Goal: Information Seeking & Learning: Learn about a topic

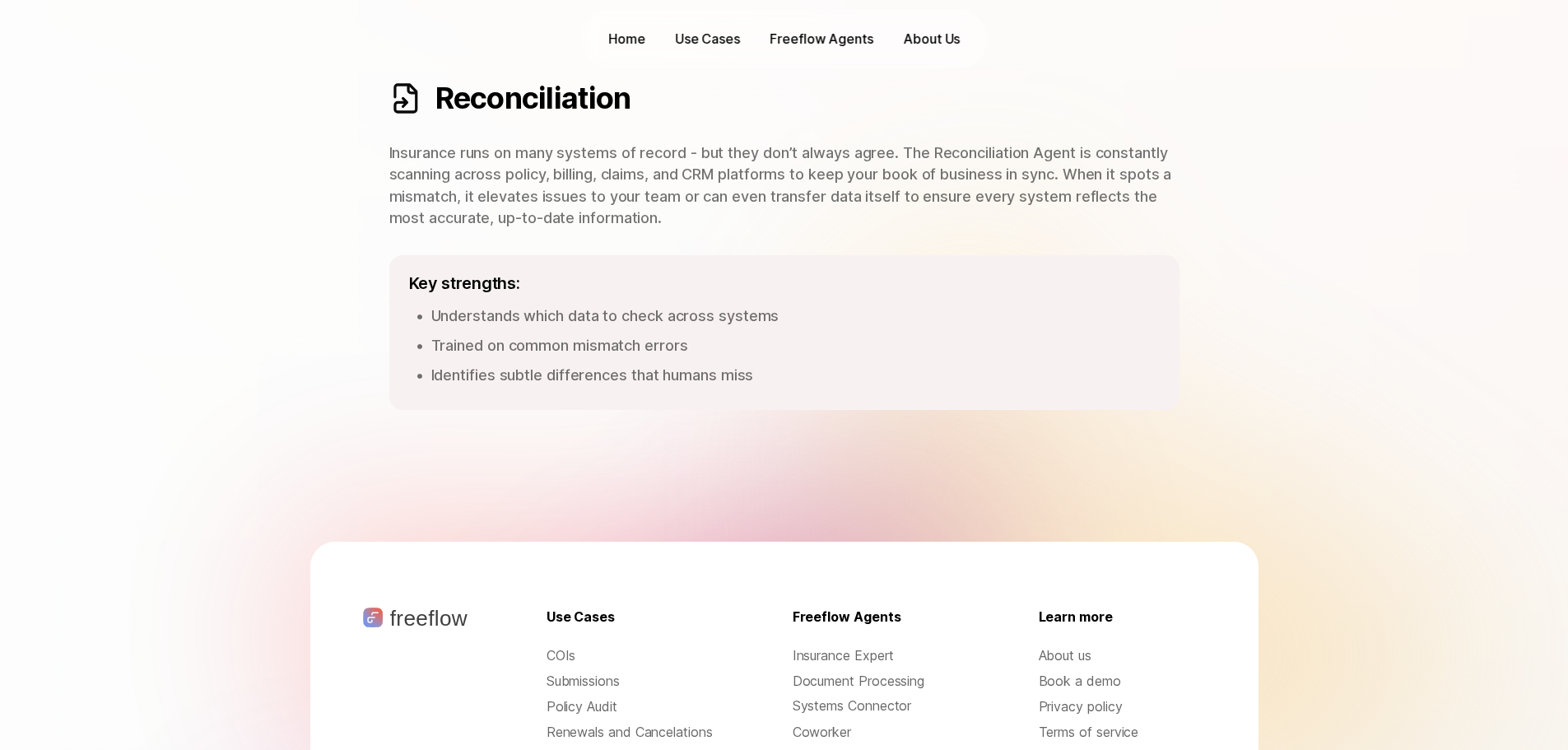
scroll to position [2381, 0]
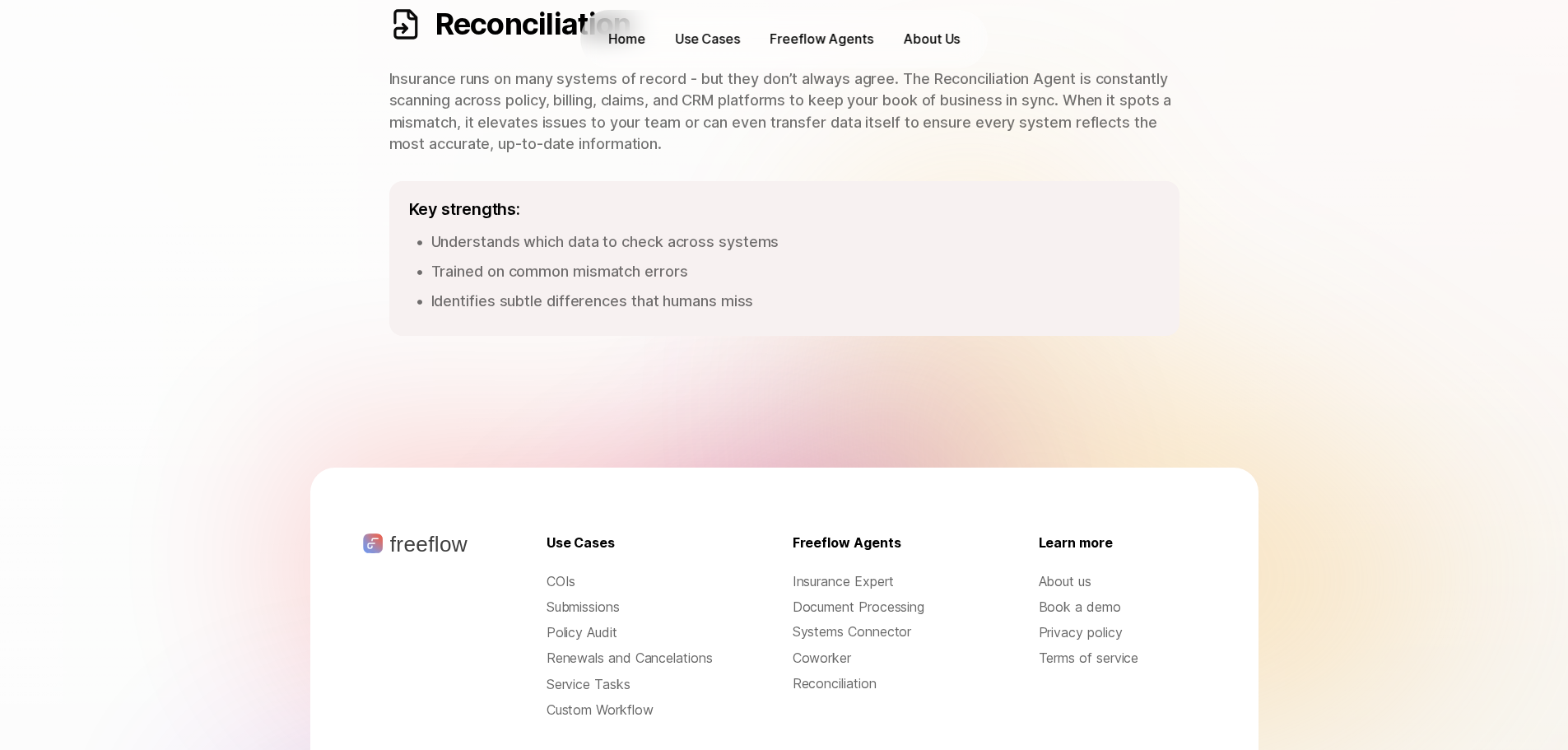
click at [915, 605] on p "Document Processing" at bounding box center [875, 606] width 167 height 18
click at [895, 610] on p "Document Processing" at bounding box center [875, 606] width 167 height 18
click at [897, 605] on p "Document Processing" at bounding box center [875, 606] width 167 height 18
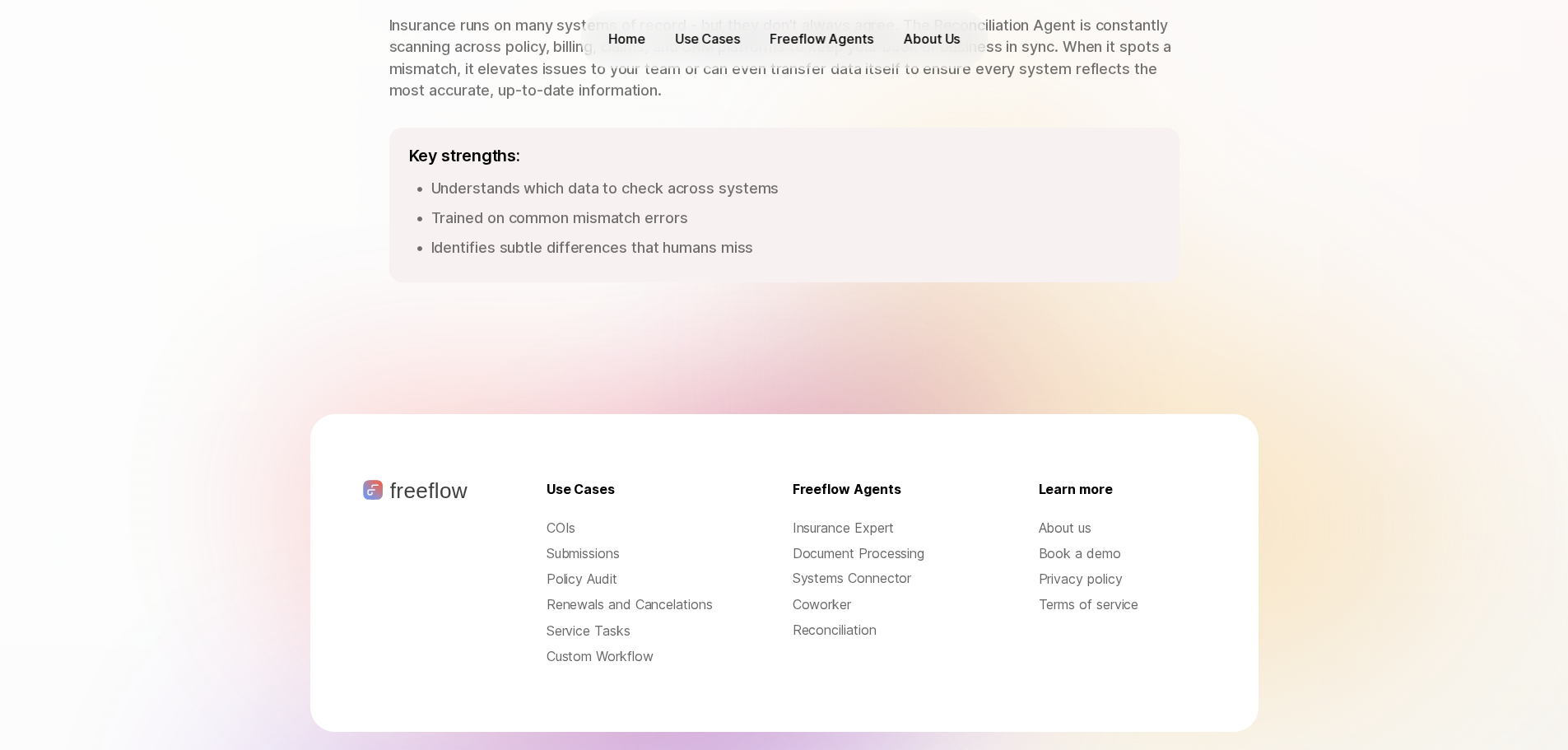
scroll to position [2488, 0]
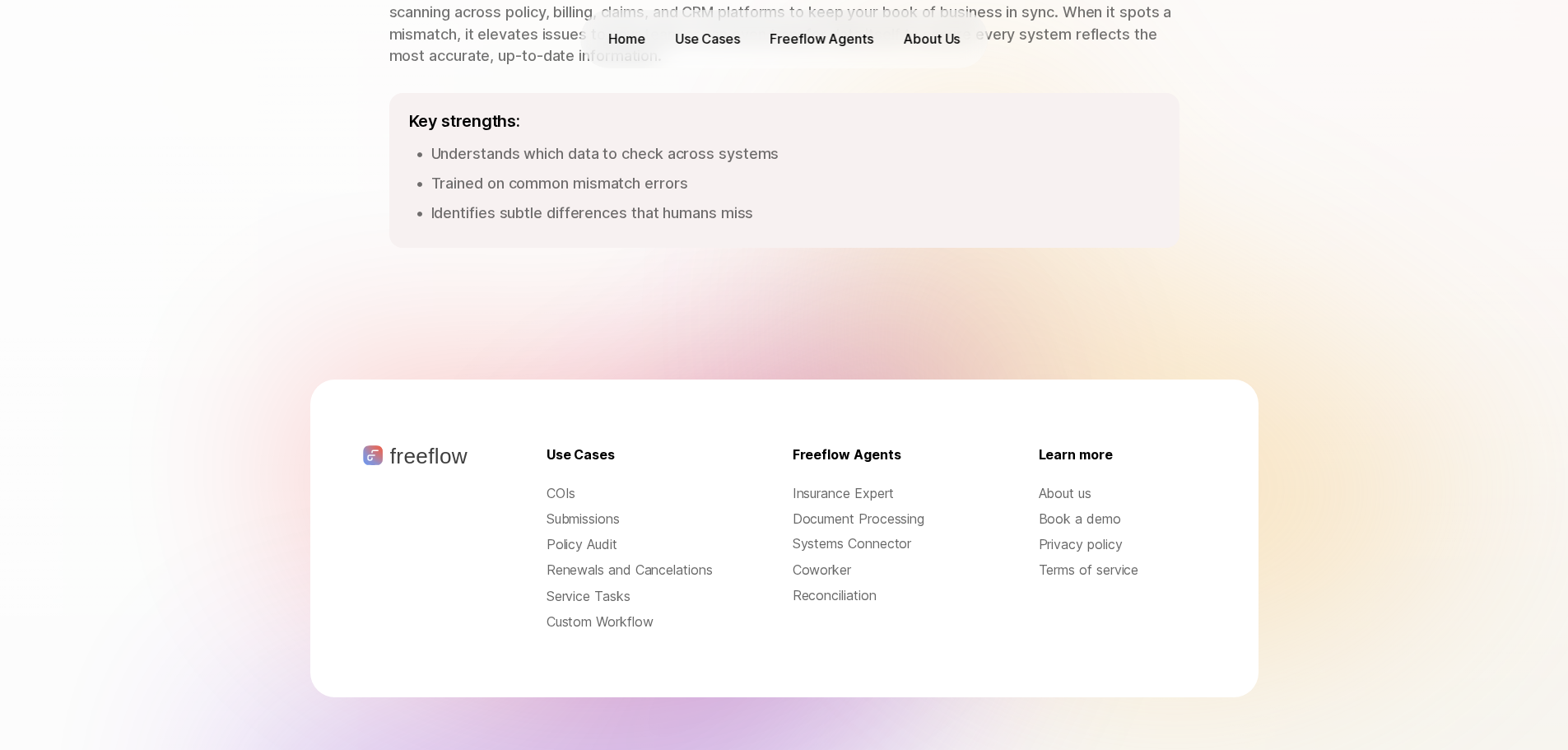
click at [550, 484] on p "COIs" at bounding box center [629, 493] width 167 height 19
click at [1239, 498] on div "freeflow Use Cases COIs Submissions Policy Audit Renewals and Cancelations Serv…" at bounding box center [784, 538] width 948 height 318
click at [877, 510] on p "Document Processing" at bounding box center [875, 519] width 167 height 18
drag, startPoint x: 882, startPoint y: 501, endPoint x: 770, endPoint y: 300, distance: 230.1
click at [770, 300] on div "Reconciliation Insurance runs on many systems of record - but they don’t always…" at bounding box center [784, 83] width 1053 height 487
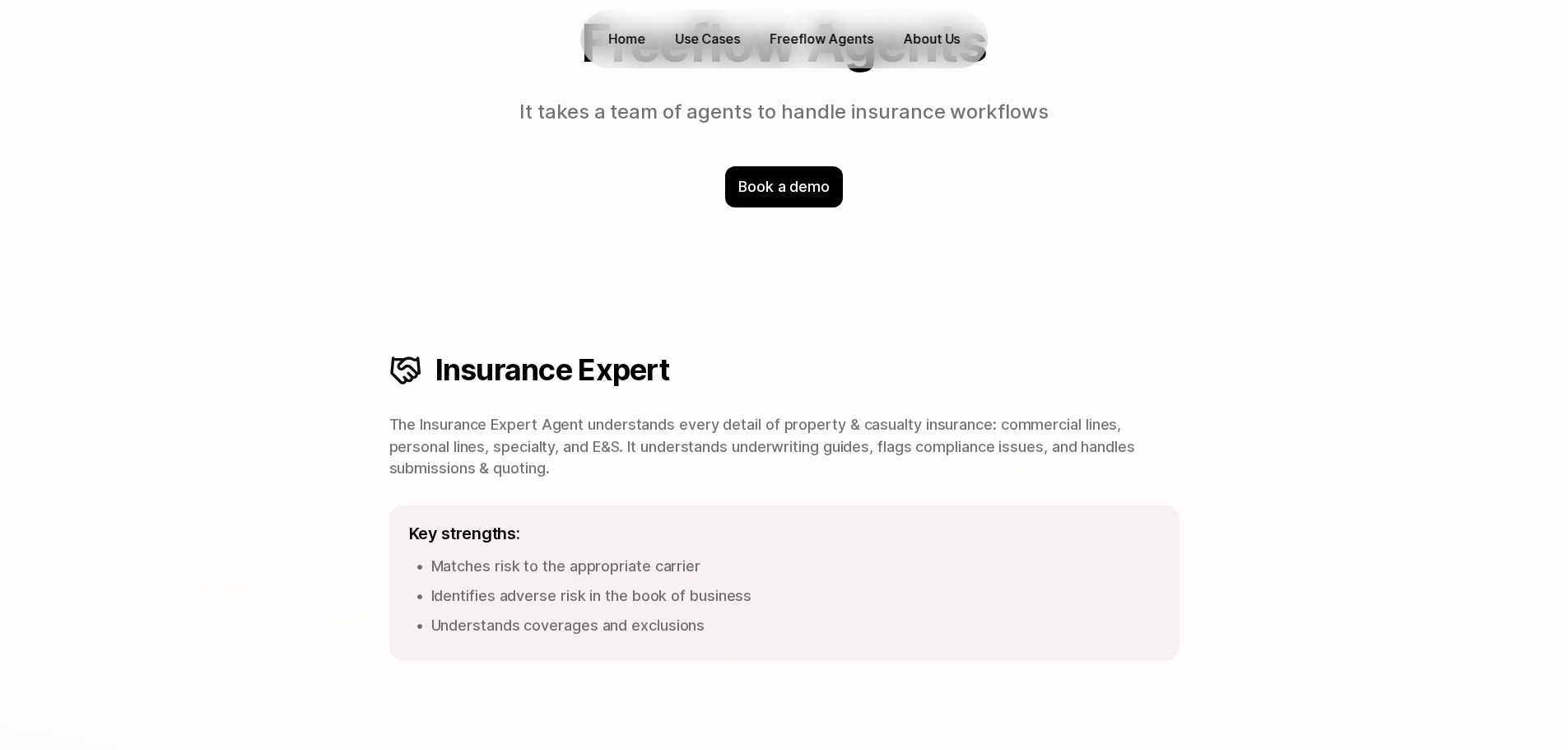
scroll to position [0, 0]
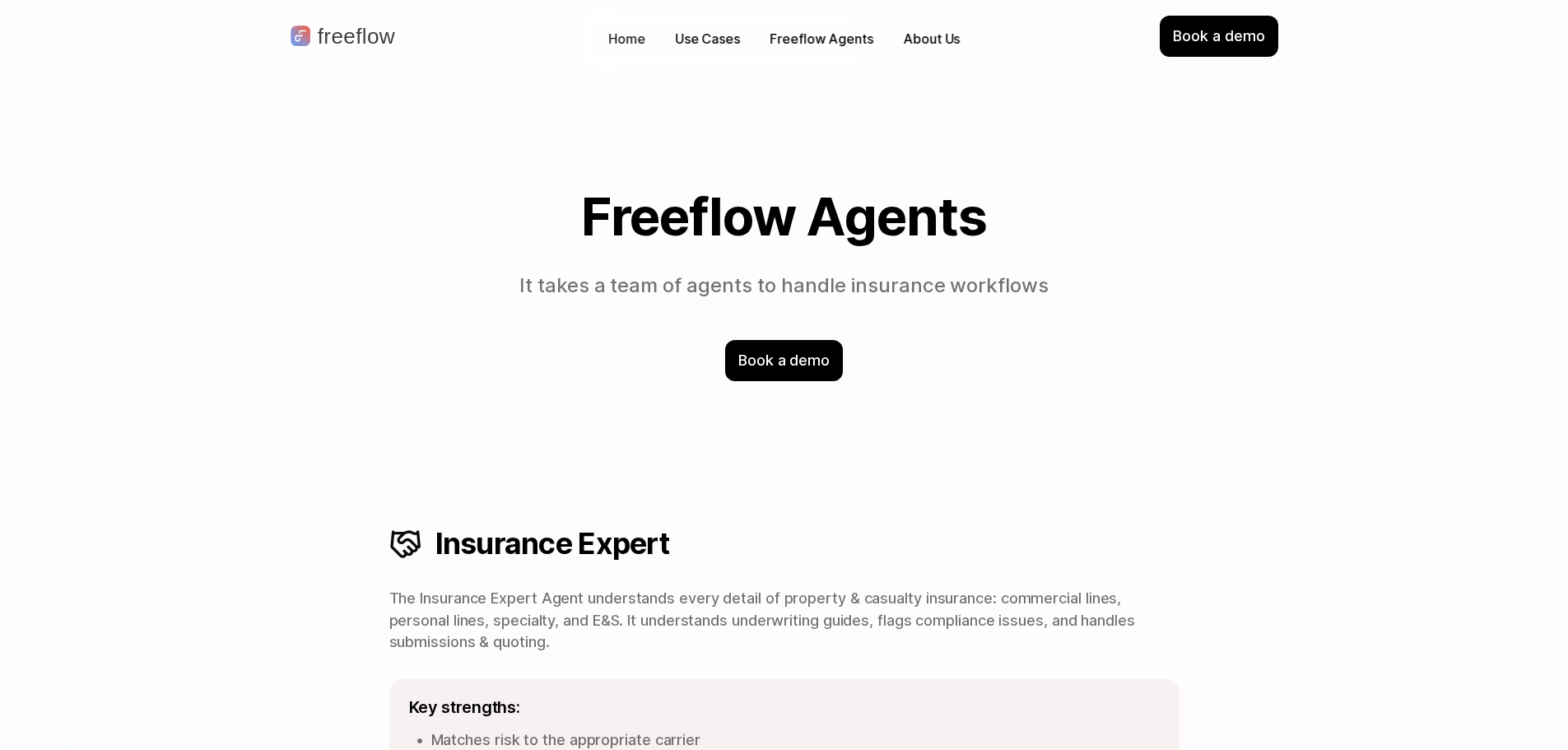
click at [647, 30] on link "Home" at bounding box center [626, 40] width 53 height 26
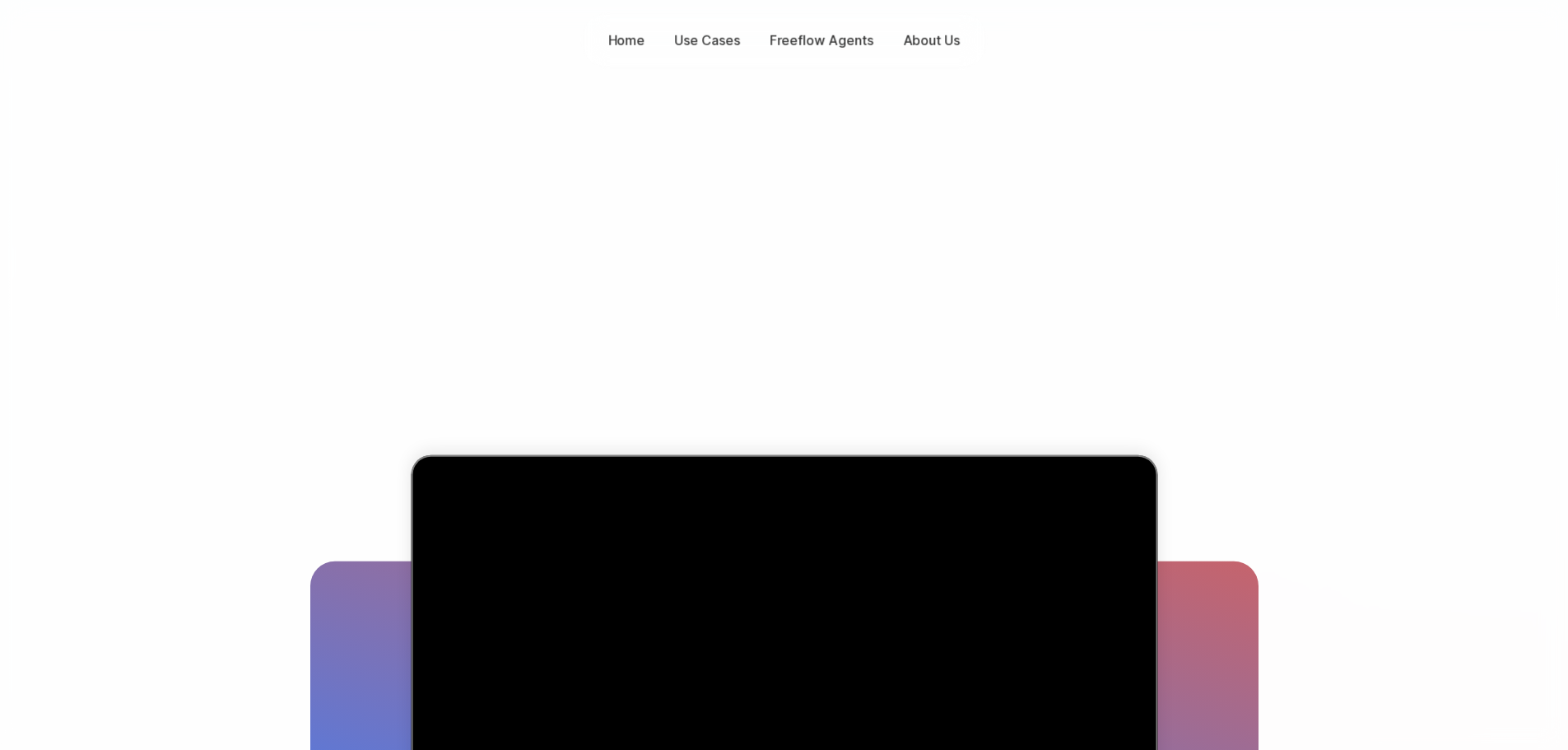
click at [714, 37] on p "Use Cases" at bounding box center [707, 41] width 65 height 19
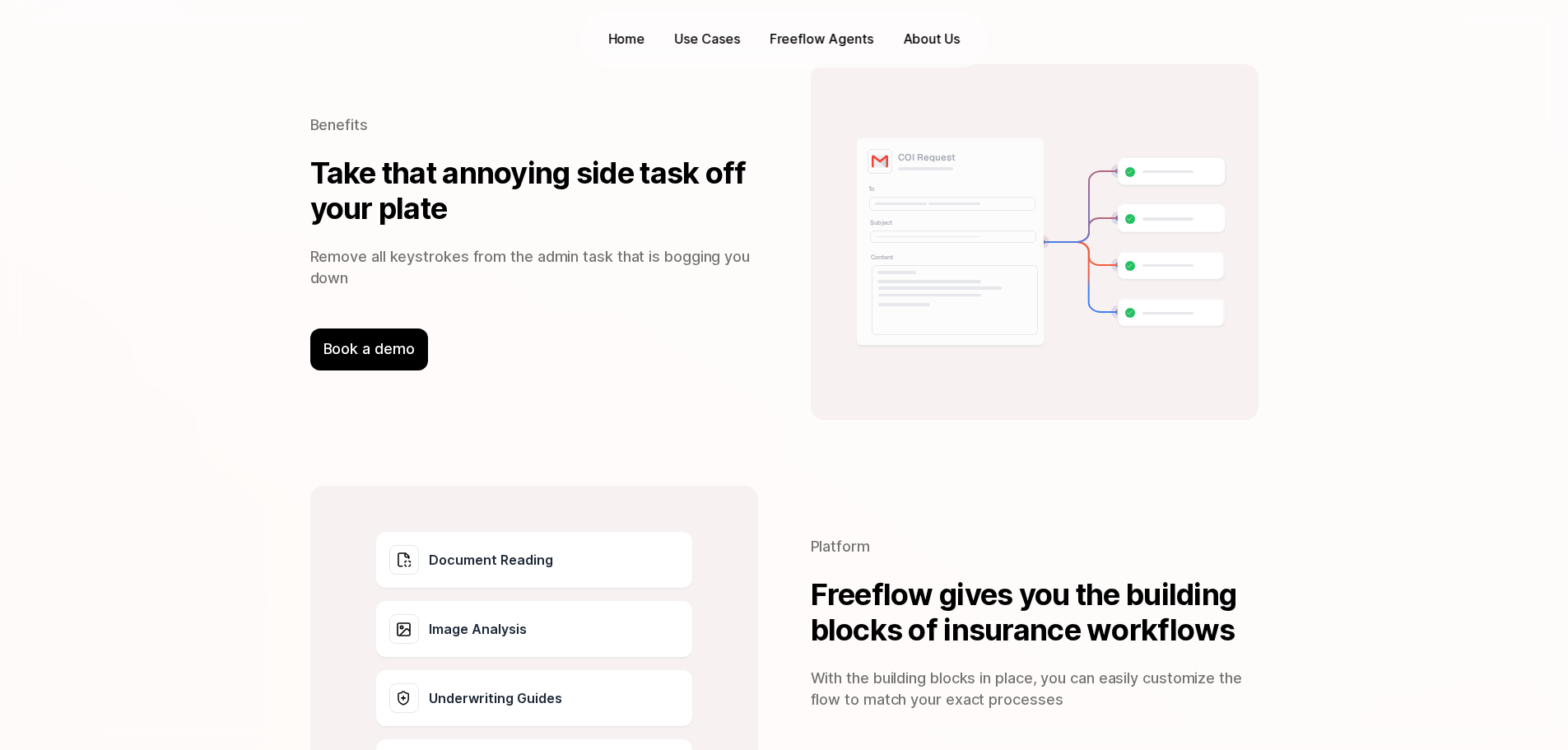
scroll to position [2565, 0]
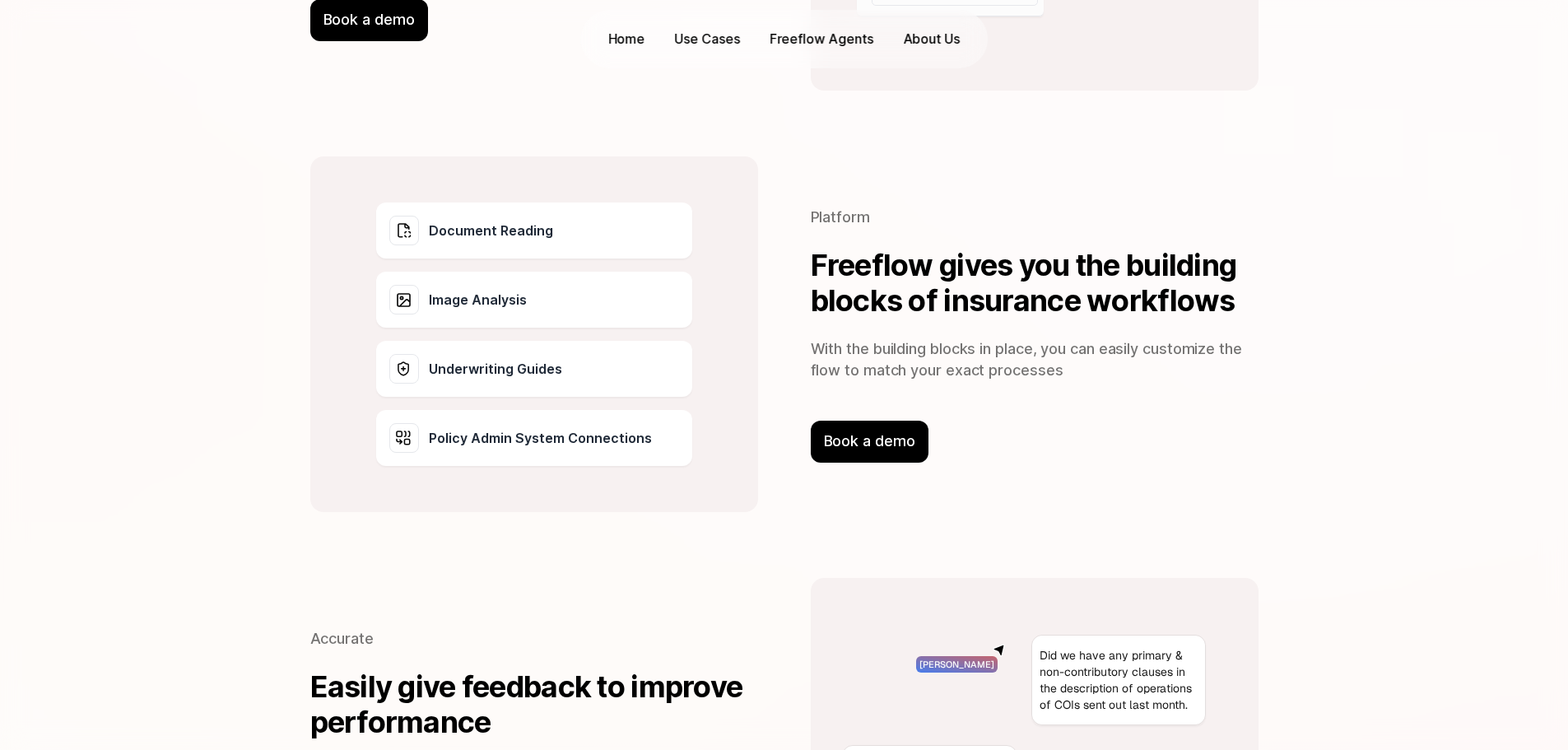
click at [468, 316] on div "Image Analysis" at bounding box center [533, 299] width 316 height 56
click at [530, 359] on p "Underwriting Guides" at bounding box center [495, 368] width 134 height 19
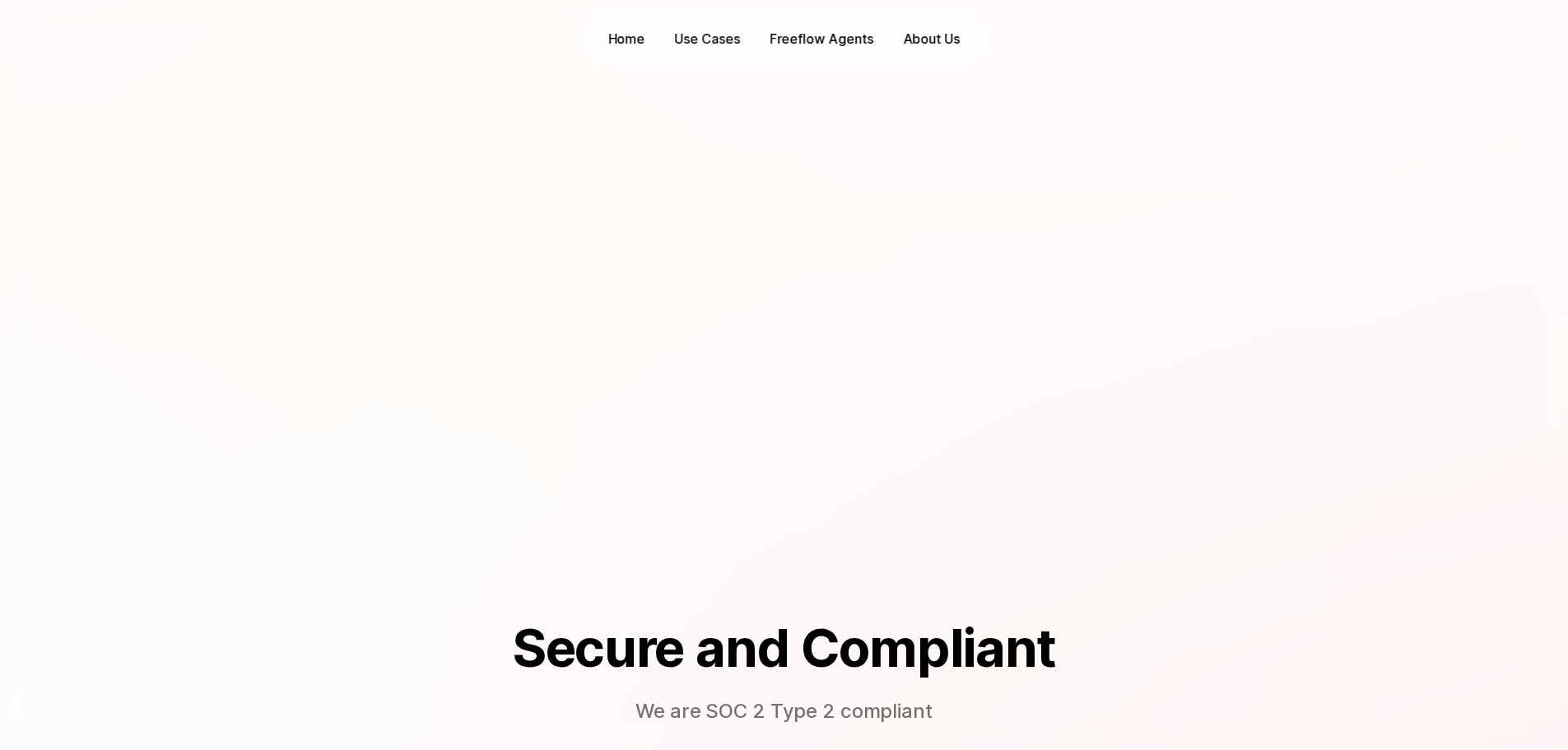
scroll to position [2820, 0]
